Goal: Check status: Check status

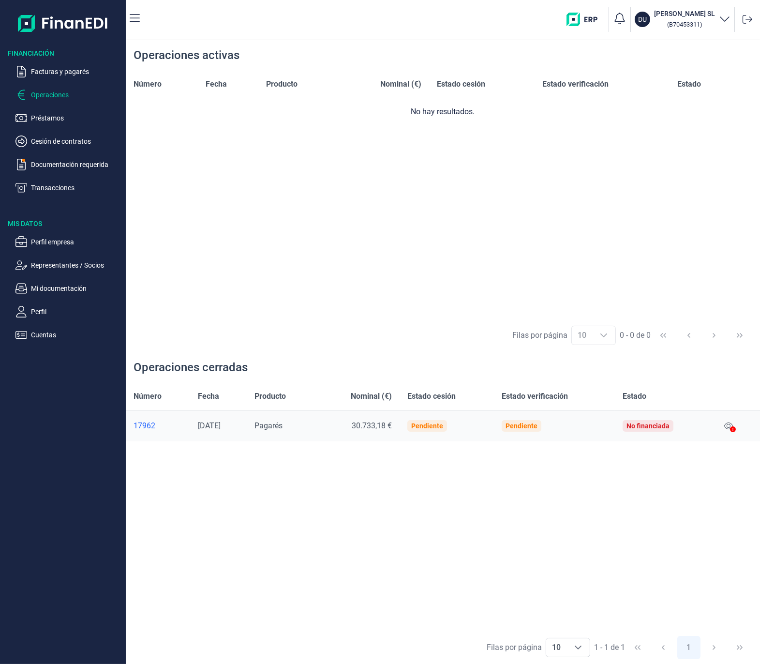
click at [736, 429] on icon at bounding box center [733, 429] width 6 height 6
click at [727, 426] on icon at bounding box center [728, 425] width 9 height 7
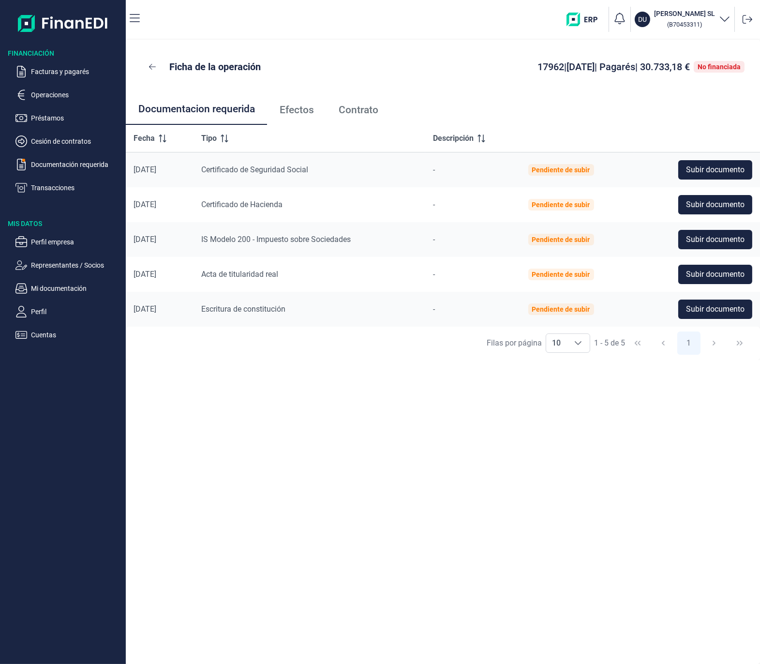
click at [297, 107] on span "Efectos" at bounding box center [297, 110] width 34 height 10
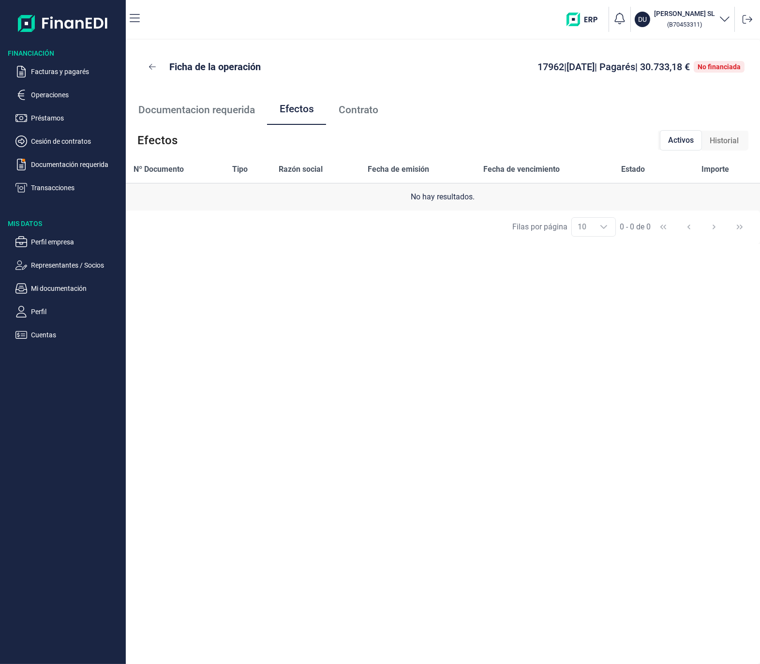
click at [360, 107] on span "Contrato" at bounding box center [359, 110] width 40 height 10
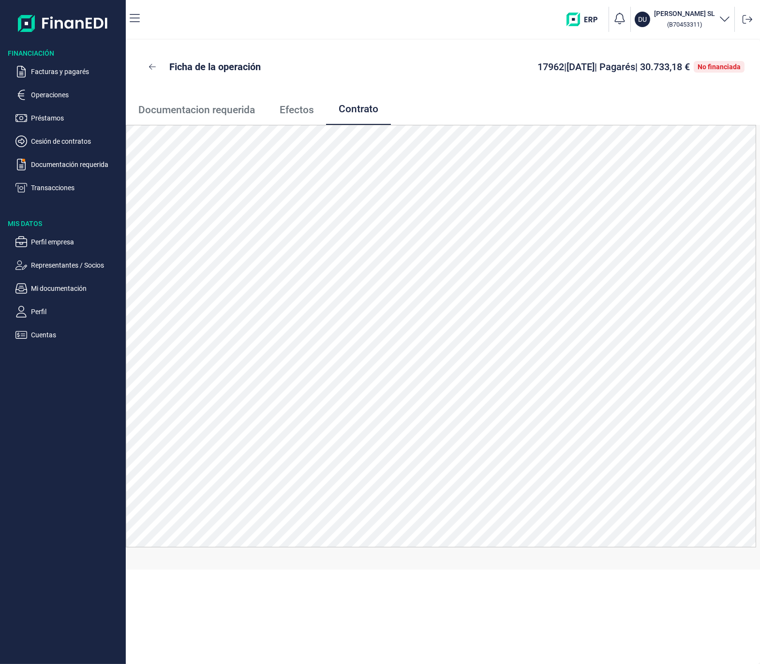
click at [413, 49] on div "Ficha de la operación 17962 | [DATE] | Pagarés | 30.733,18 € No financiada" at bounding box center [443, 67] width 634 height 54
click at [657, 97] on ul "Documentacion requerida Efectos Contrato" at bounding box center [443, 109] width 634 height 31
click at [378, 54] on div "Ficha de la operación 17962 | [DATE] | Pagarés | 30.733,18 € No financiada" at bounding box center [443, 67] width 634 height 54
click at [245, 50] on div "Ficha de la operación 17962 | [DATE] | Pagarés | 30.733,18 € No financiada" at bounding box center [443, 67] width 634 height 54
click at [359, 41] on div "Ficha de la operación 17962 | [DATE] | Pagarés | 30.733,18 € No financiada" at bounding box center [443, 67] width 634 height 54
